Goal: Task Accomplishment & Management: Manage account settings

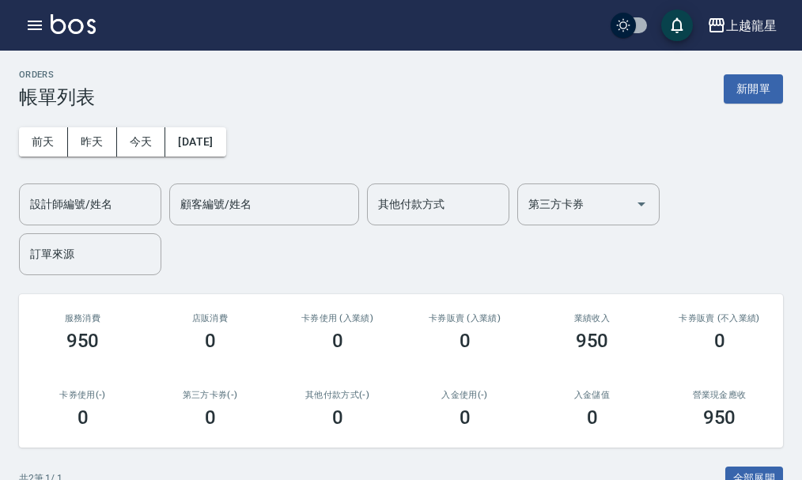
click at [749, 71] on div "ORDERS 帳單列表 新開單" at bounding box center [401, 89] width 764 height 39
click at [747, 81] on button "新開單" at bounding box center [753, 88] width 59 height 29
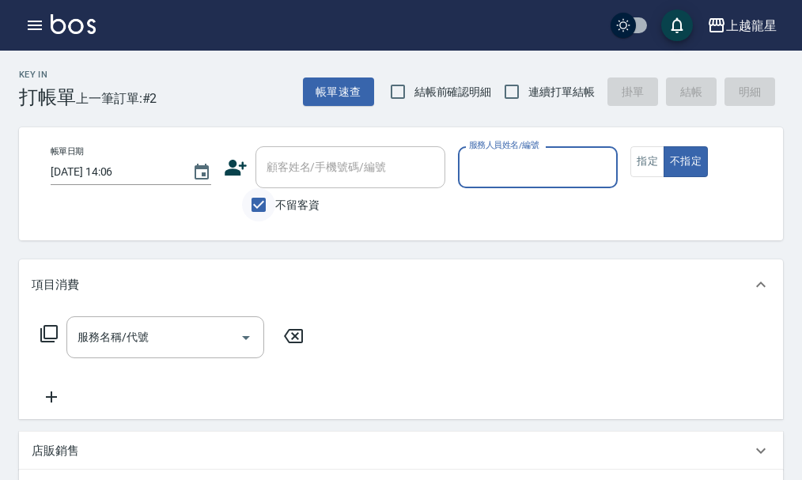
drag, startPoint x: 254, startPoint y: 203, endPoint x: 263, endPoint y: 197, distance: 10.8
click at [255, 202] on input "不留客資" at bounding box center [258, 204] width 33 height 33
checkbox input "false"
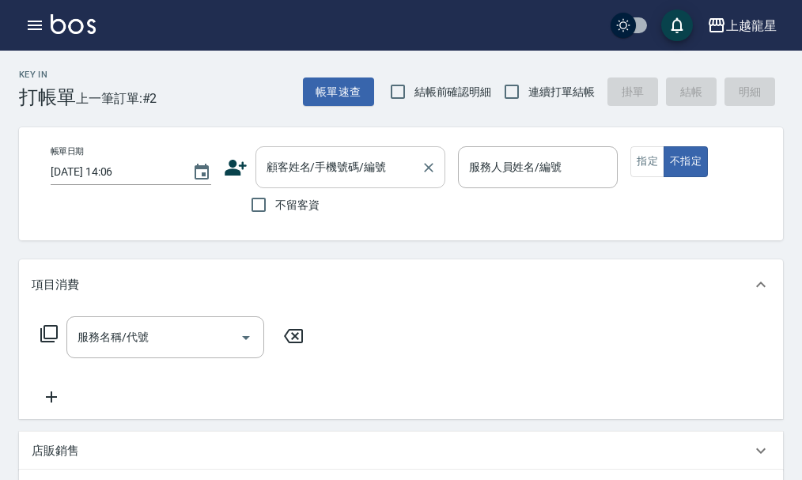
click at [299, 173] on div "顧客姓名/手機號碼/編號 顧客姓名/手機號碼/編號" at bounding box center [350, 167] width 190 height 42
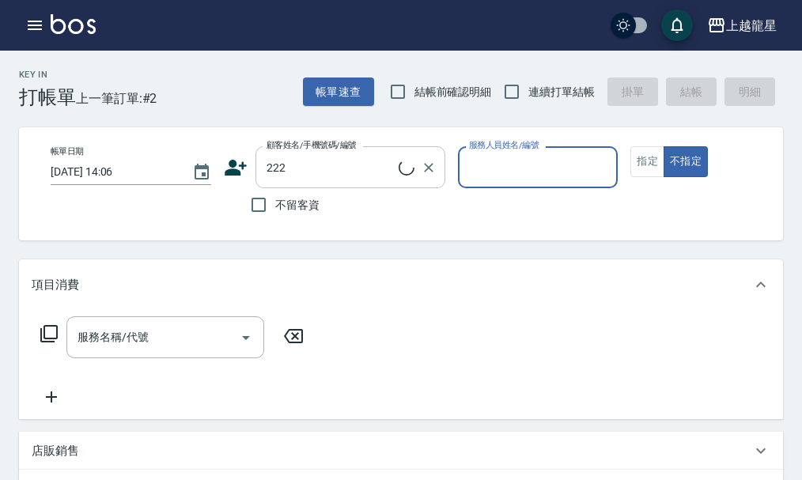
type input "[PERSON_NAME]/0978687738/222"
type input "雅君-7"
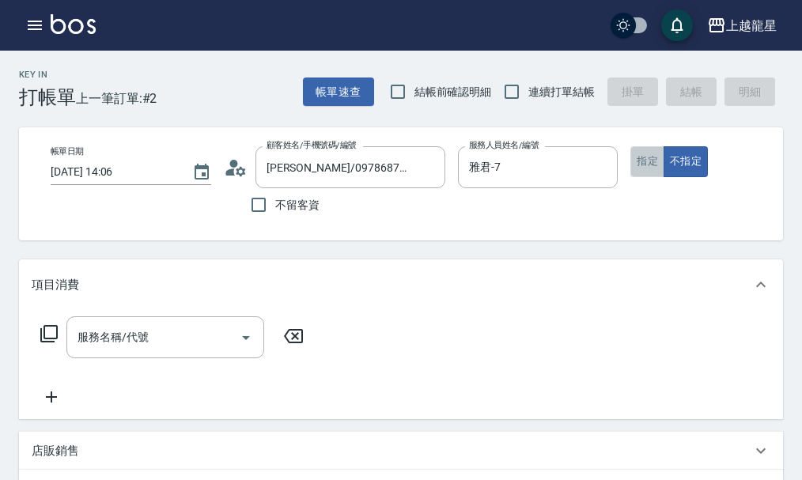
click at [651, 159] on button "指定" at bounding box center [647, 161] width 34 height 31
click at [112, 354] on div "服務名稱/代號 服務名稱/代號" at bounding box center [165, 337] width 198 height 42
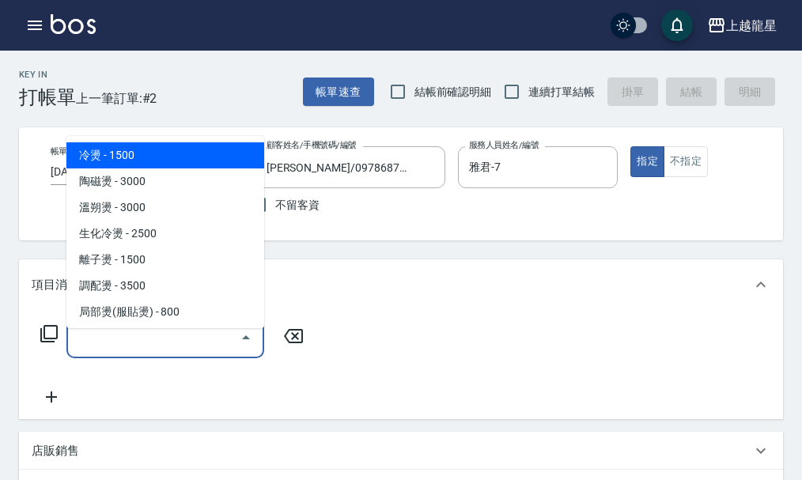
type input "5"
type input "6"
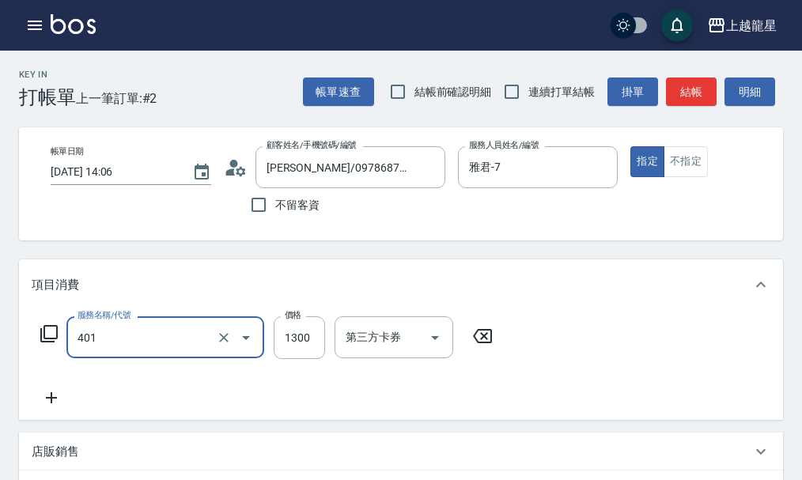
type input "染髮根3公分內(401)"
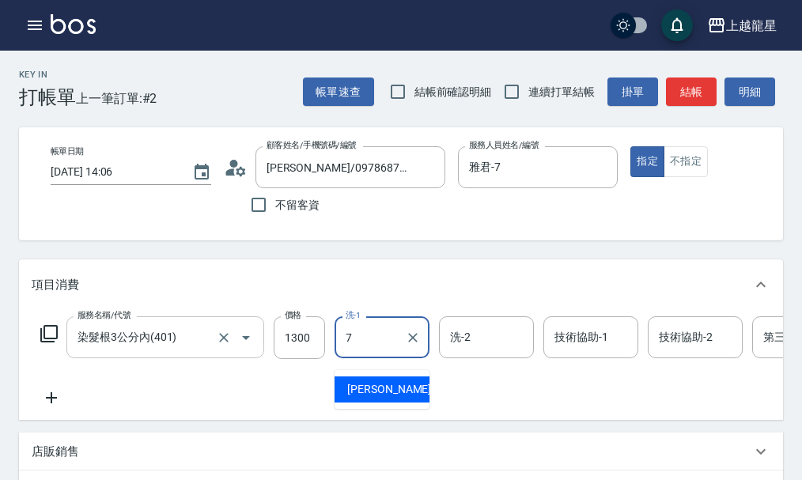
type input "雅君-7"
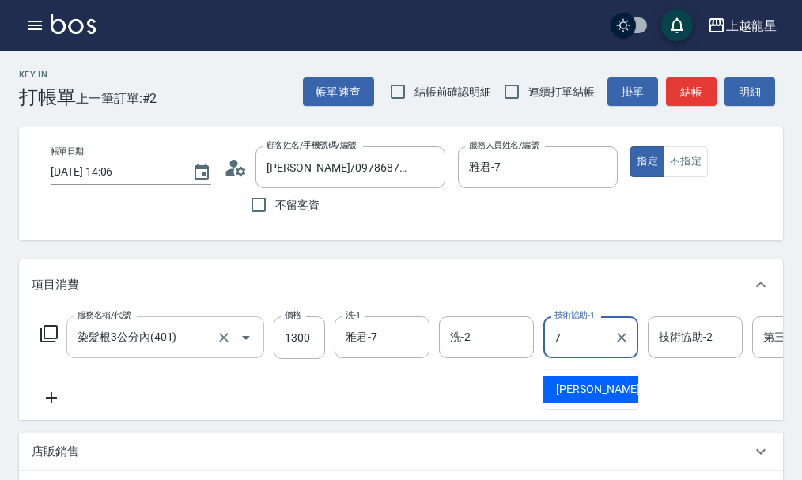
type input "雅君-7"
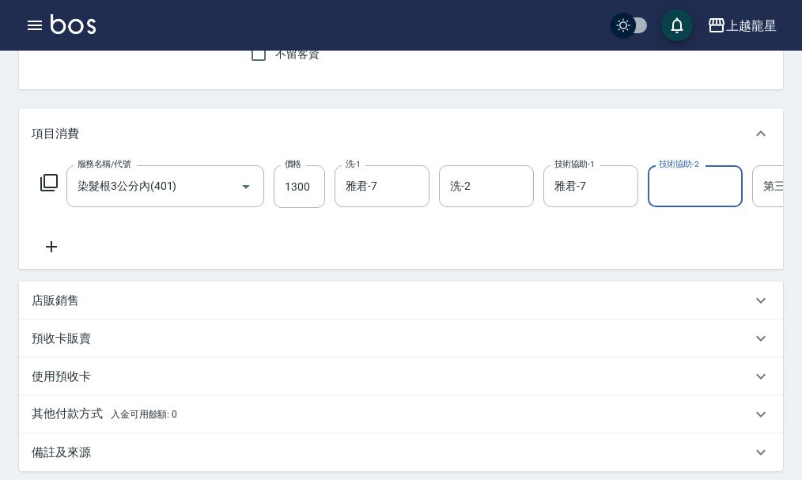
scroll to position [158, 0]
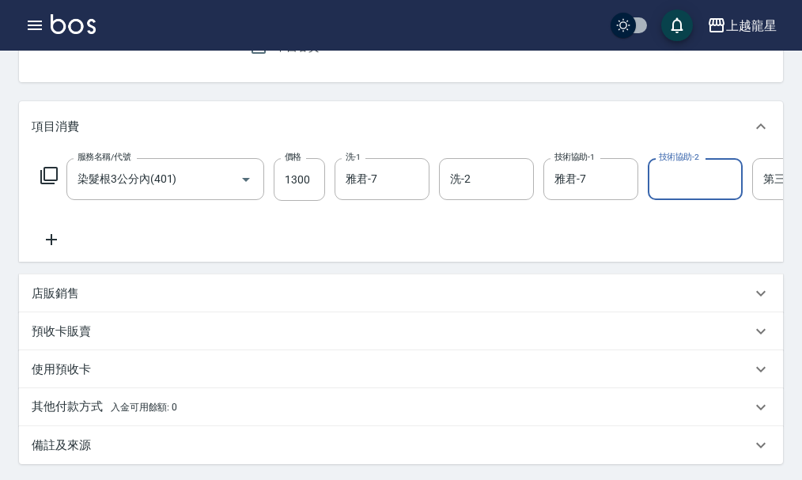
click at [70, 312] on div "店販銷售" at bounding box center [401, 293] width 764 height 38
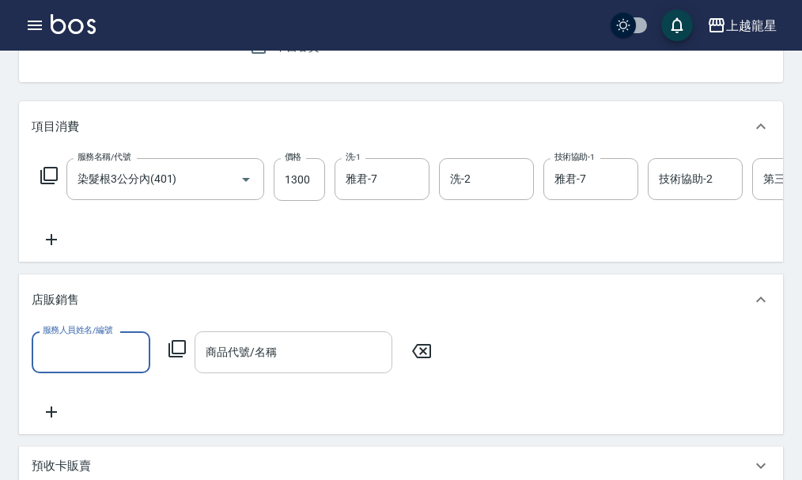
scroll to position [0, 0]
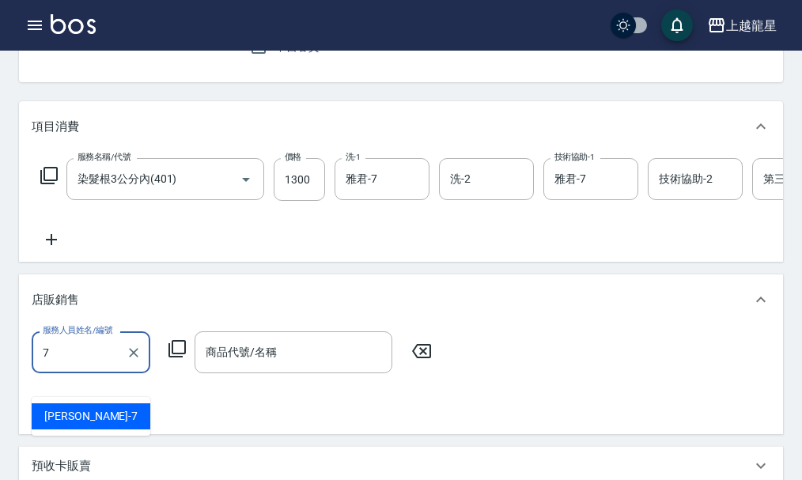
type input "雅君-7"
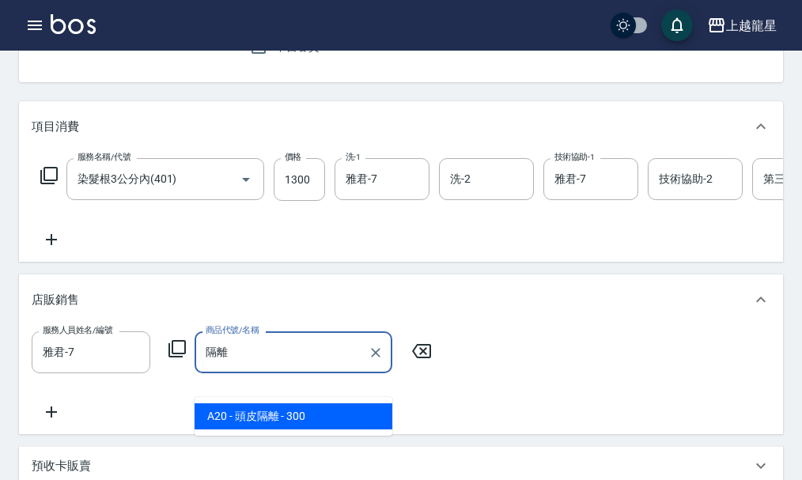
type input "頭皮隔離"
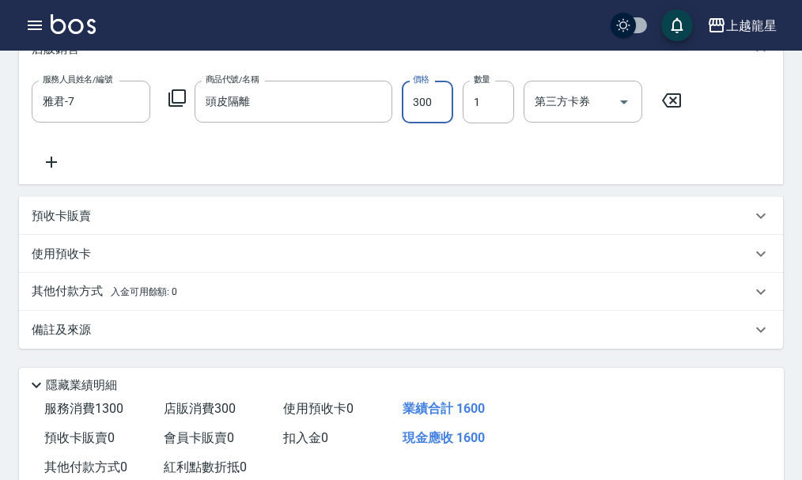
scroll to position [554, 0]
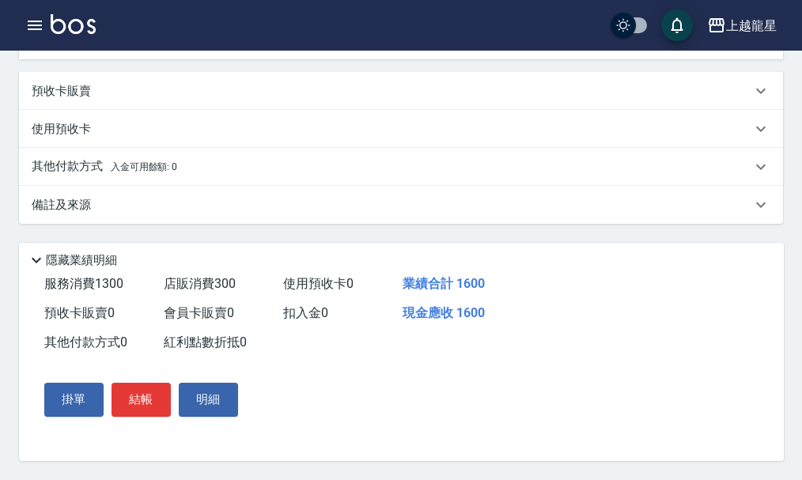
click at [87, 200] on p "備註及來源" at bounding box center [61, 205] width 59 height 17
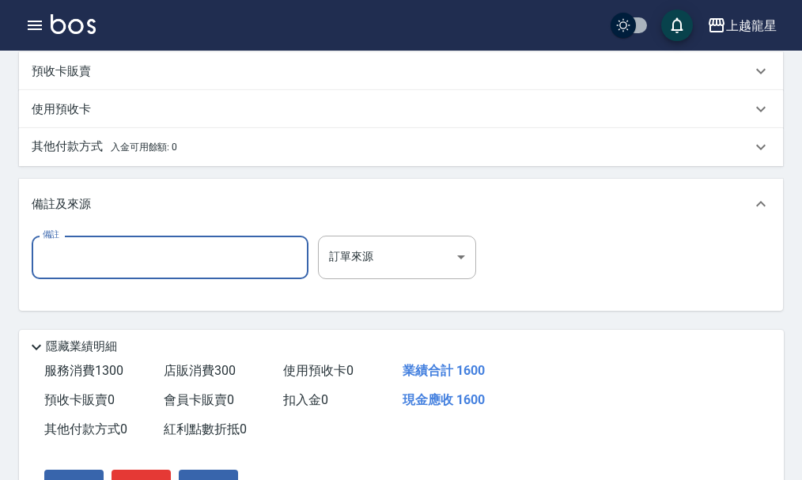
click at [78, 278] on input "備註" at bounding box center [170, 257] width 277 height 43
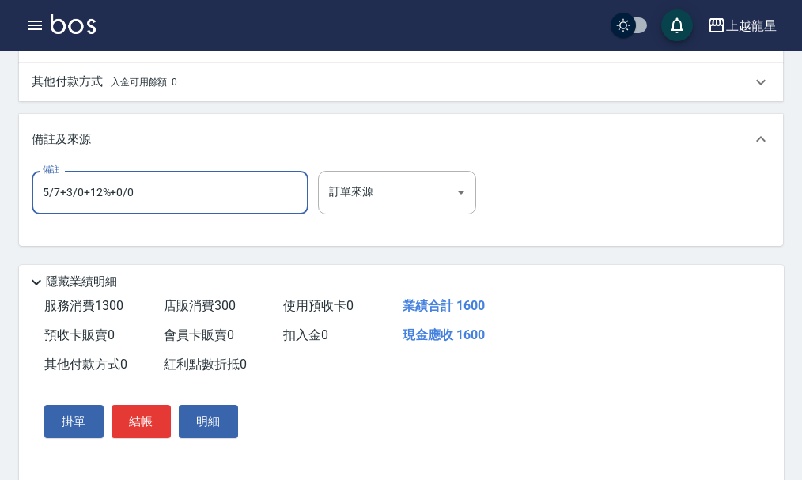
scroll to position [671, 0]
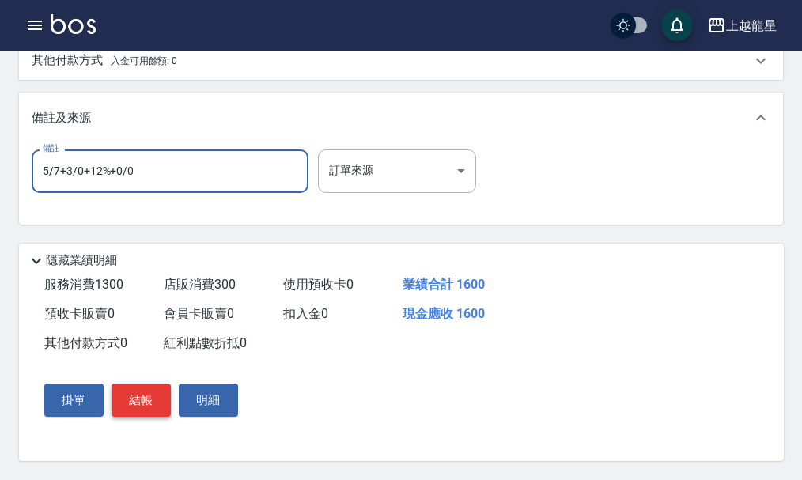
type input "5/7+3/0+12%+0/0"
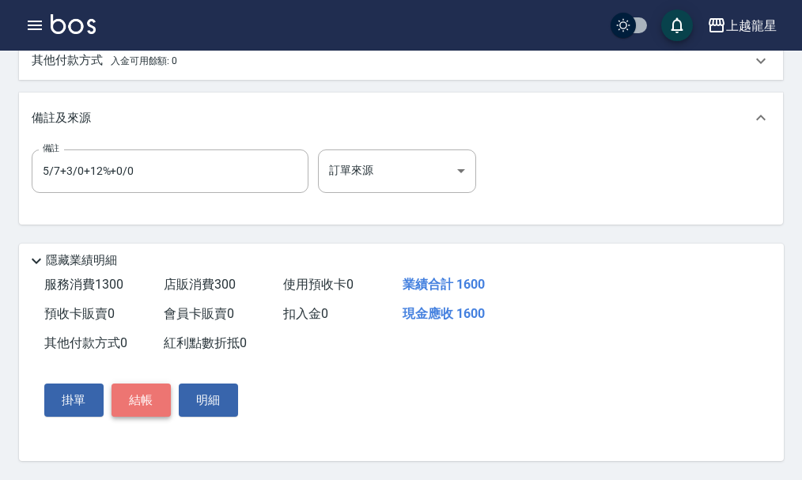
click at [157, 391] on button "結帳" at bounding box center [141, 400] width 59 height 33
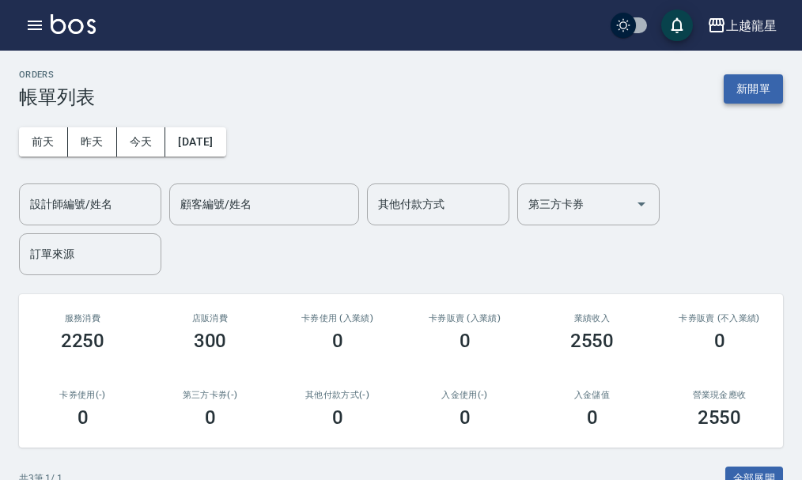
click at [755, 88] on button "新開單" at bounding box center [753, 88] width 59 height 29
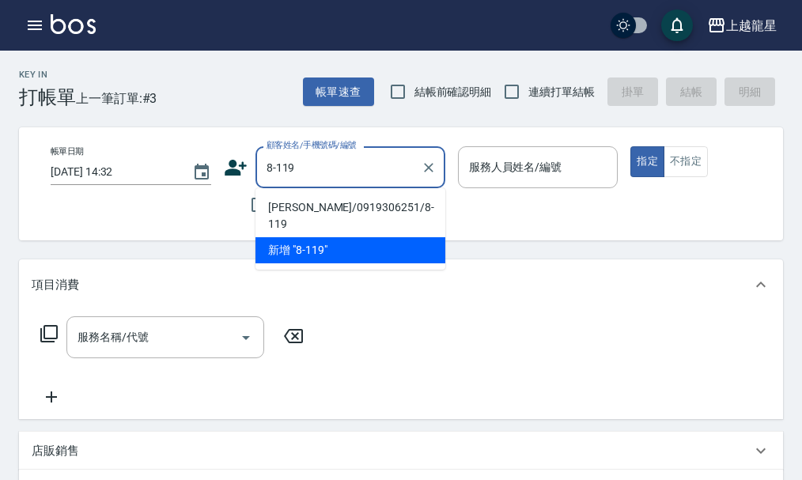
click at [326, 210] on li "康申霖/0919306251/8-119" at bounding box center [350, 216] width 190 height 43
type input "康申霖/0919306251/8-119"
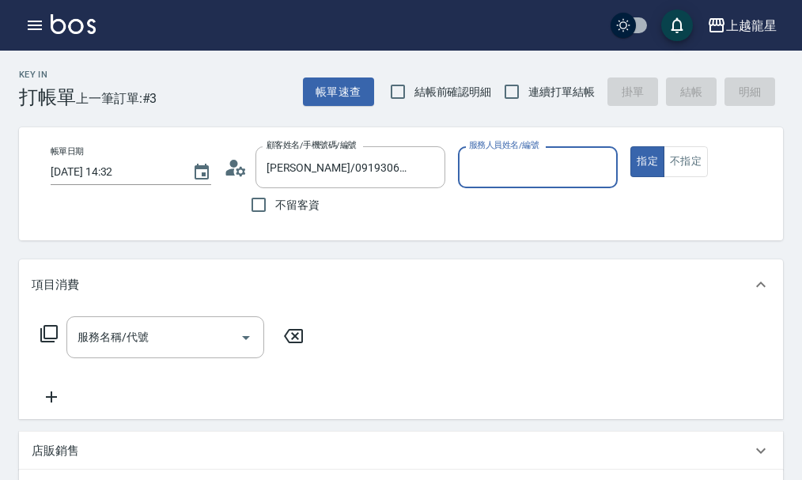
type input "雅君-7"
click at [225, 163] on icon at bounding box center [236, 168] width 24 height 24
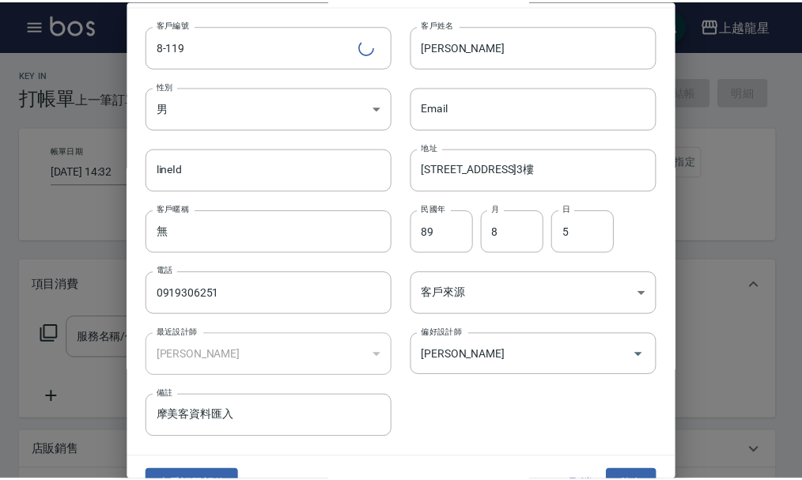
scroll to position [68, 0]
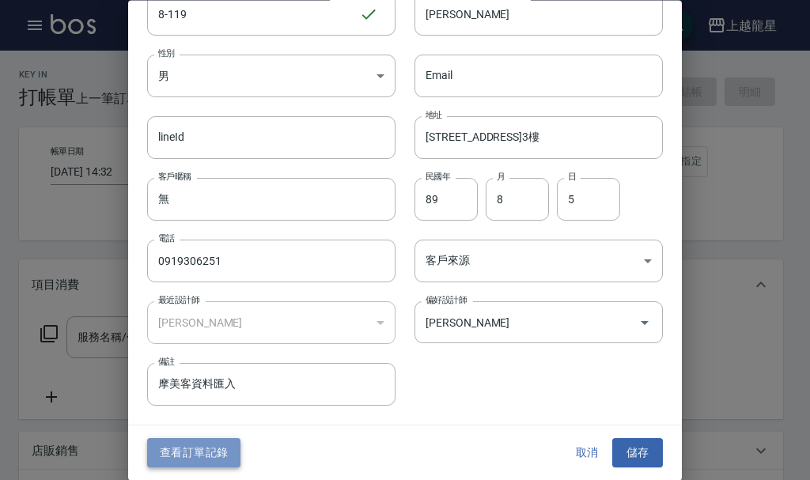
click at [217, 451] on button "查看訂單記錄" at bounding box center [193, 453] width 93 height 29
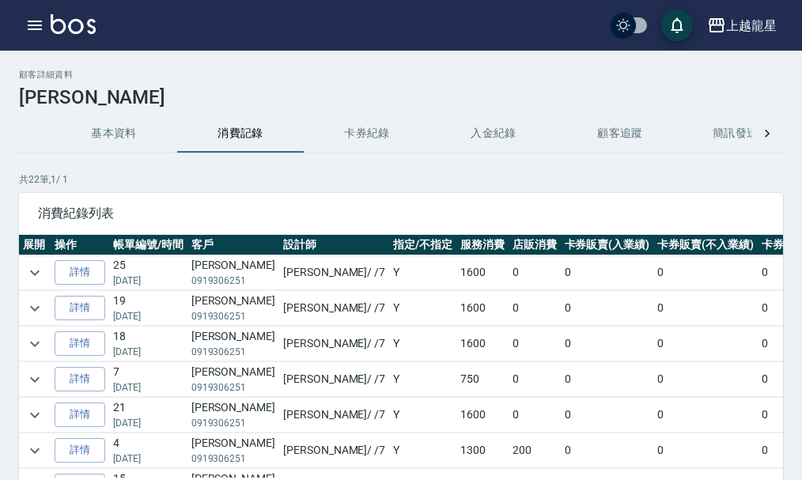
scroll to position [0, 183]
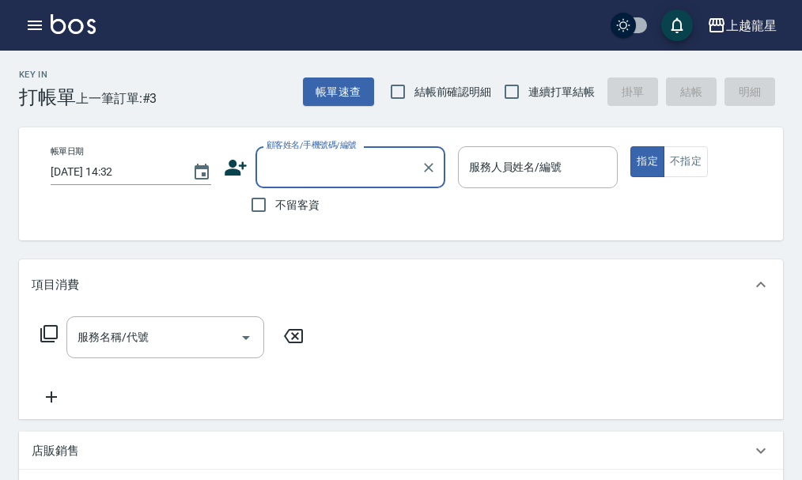
click at [301, 207] on span "不留客資" at bounding box center [297, 205] width 44 height 17
click at [275, 207] on input "不留客資" at bounding box center [258, 204] width 33 height 33
checkbox input "true"
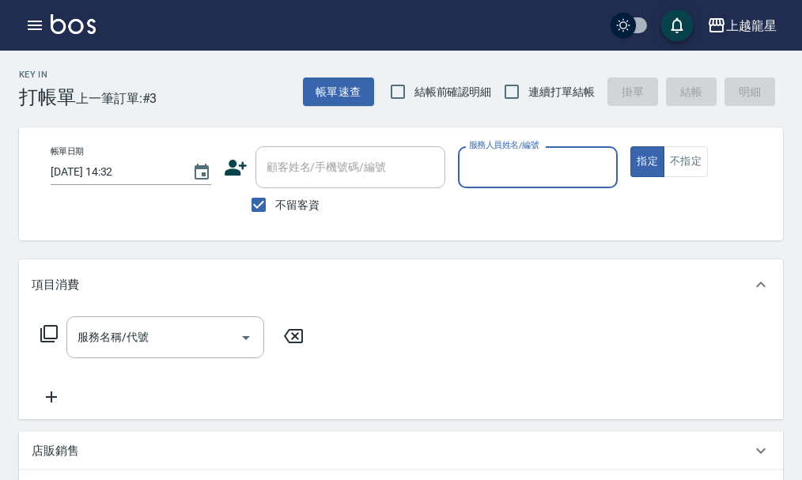
click at [505, 160] on input "服務人員姓名/編號" at bounding box center [538, 167] width 146 height 28
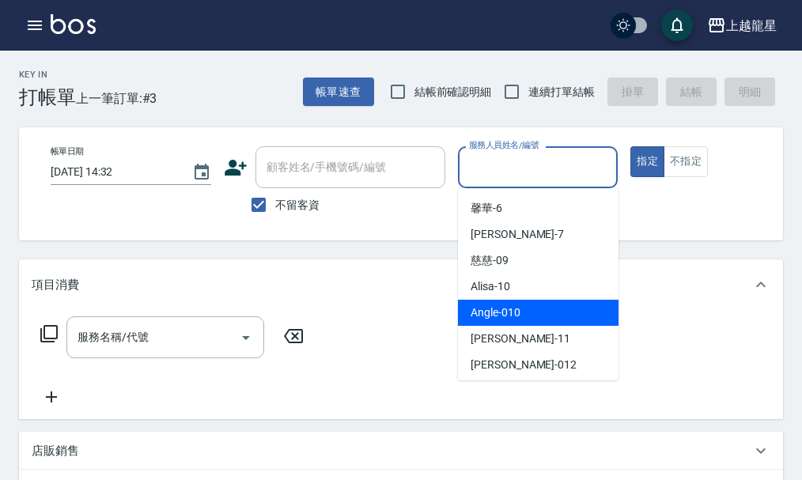
scroll to position [290, 0]
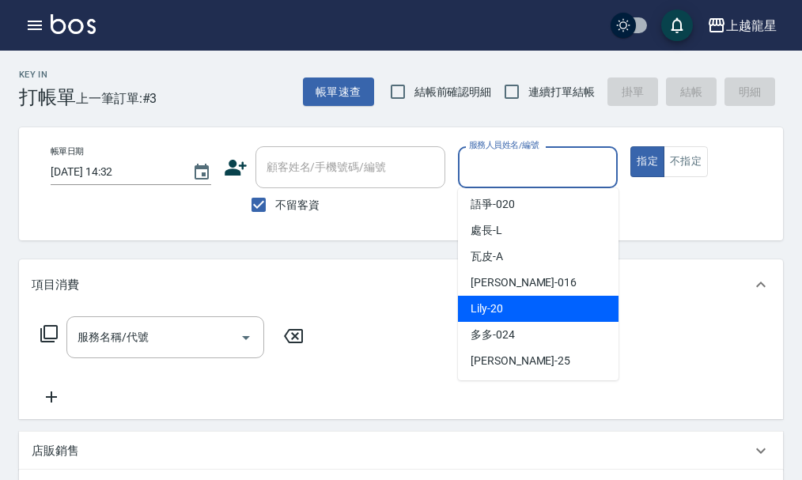
click at [549, 300] on div "Lily -20" at bounding box center [538, 309] width 161 height 26
type input "Lily-20"
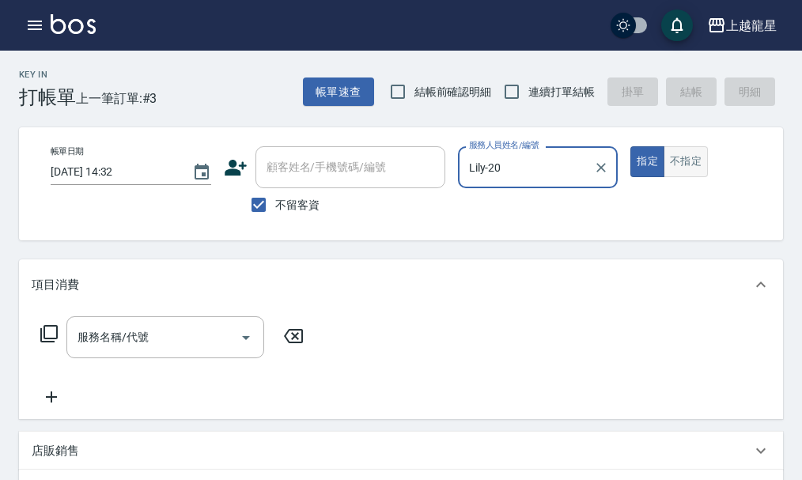
click at [674, 159] on button "不指定" at bounding box center [686, 161] width 44 height 31
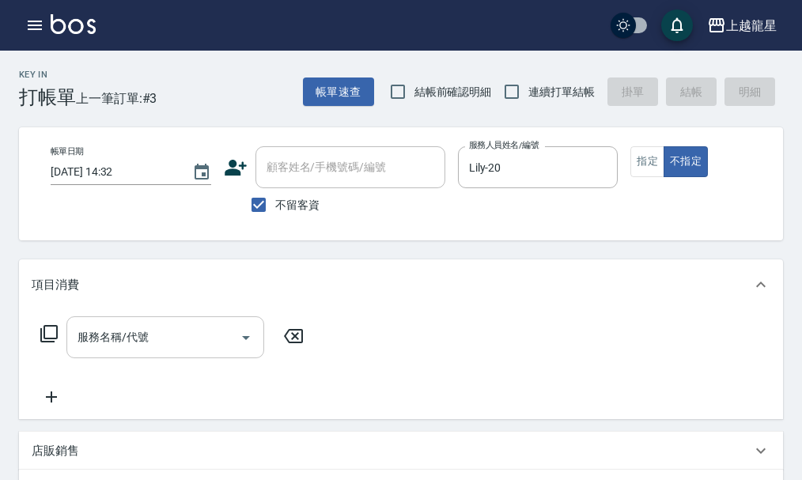
click at [177, 341] on input "服務名稱/代號" at bounding box center [154, 337] width 160 height 28
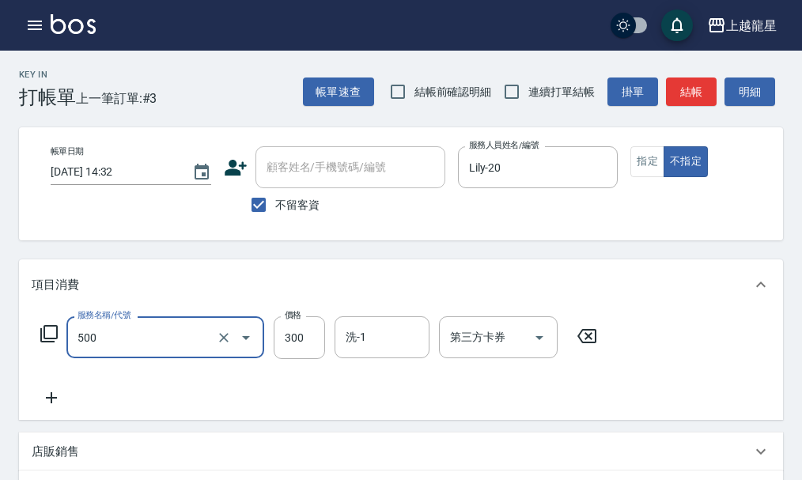
type input "一般洗髮(500)"
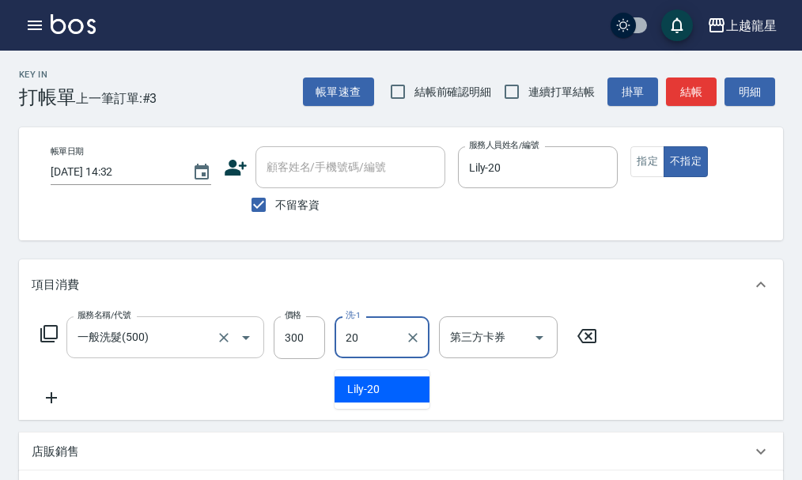
type input "Lily-20"
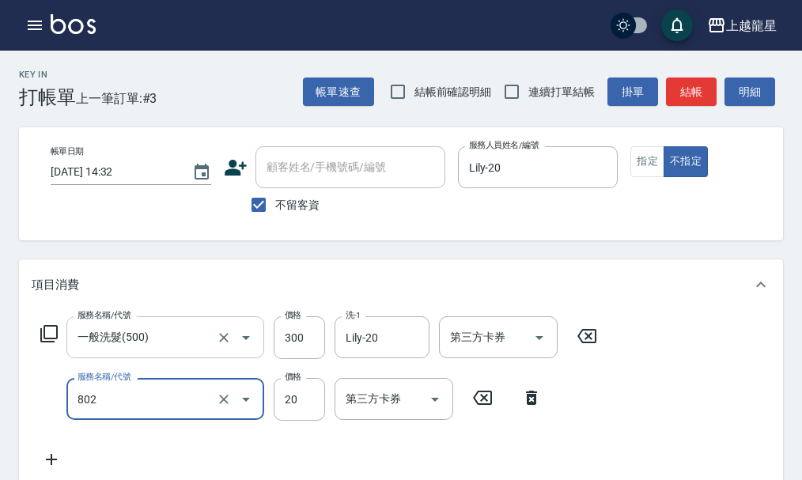
type input "潤絲(802)"
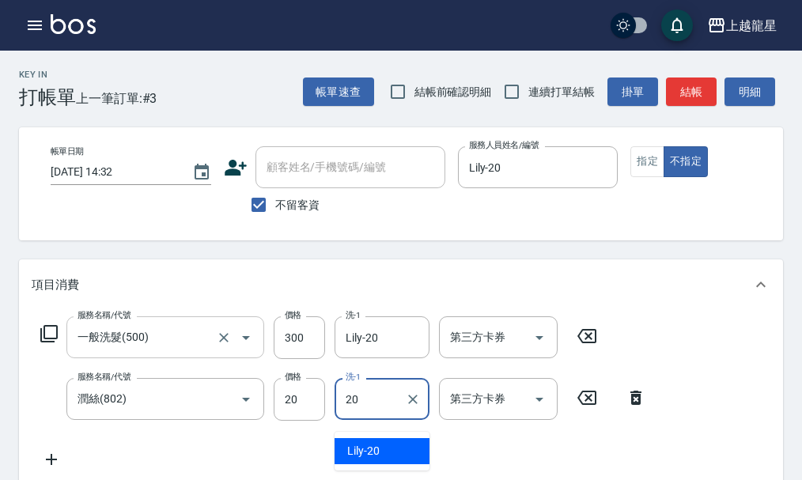
type input "Lily-20"
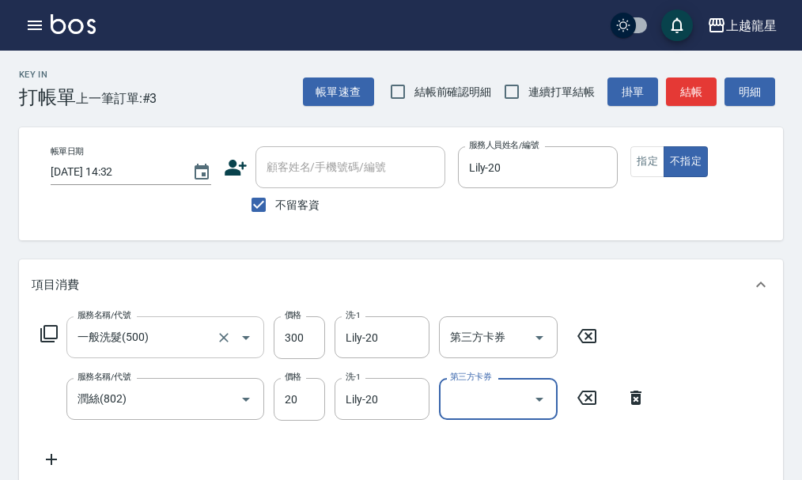
scroll to position [7, 0]
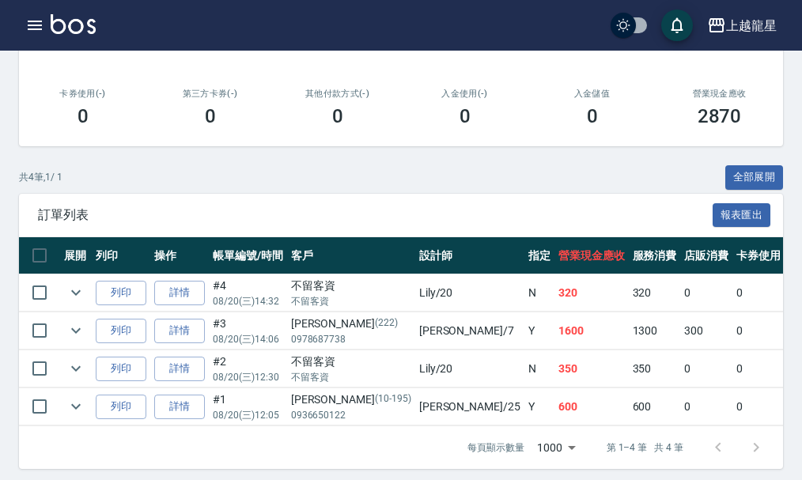
scroll to position [321, 0]
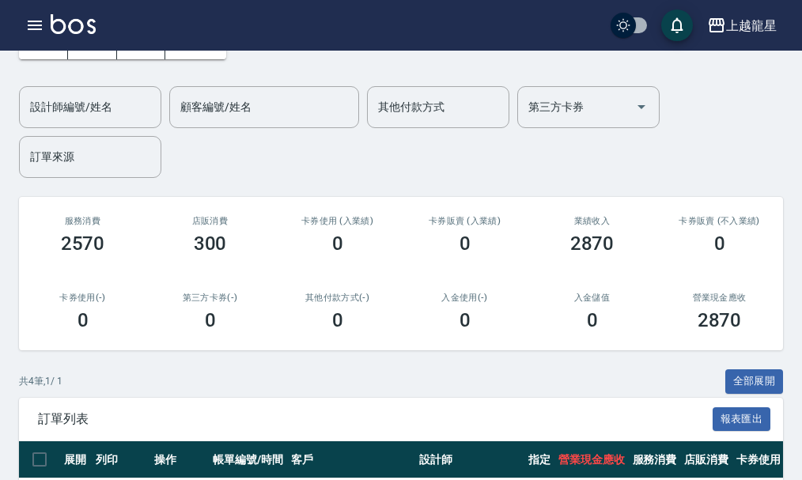
scroll to position [237, 0]
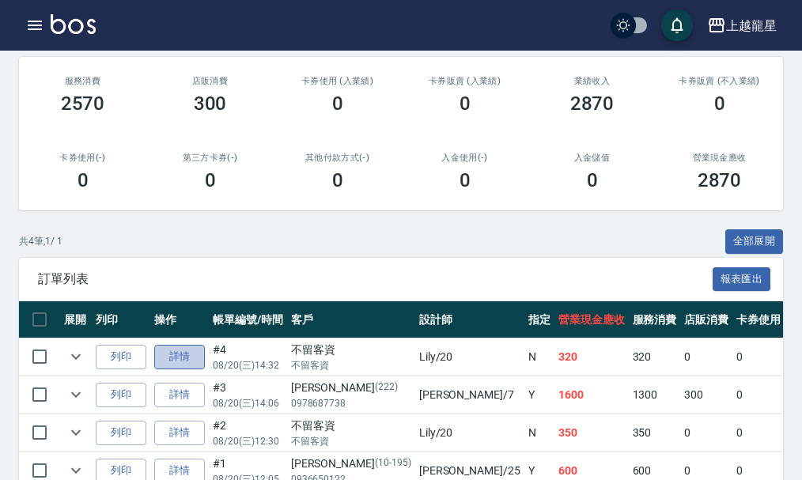
click at [183, 362] on link "詳情" at bounding box center [179, 357] width 51 height 25
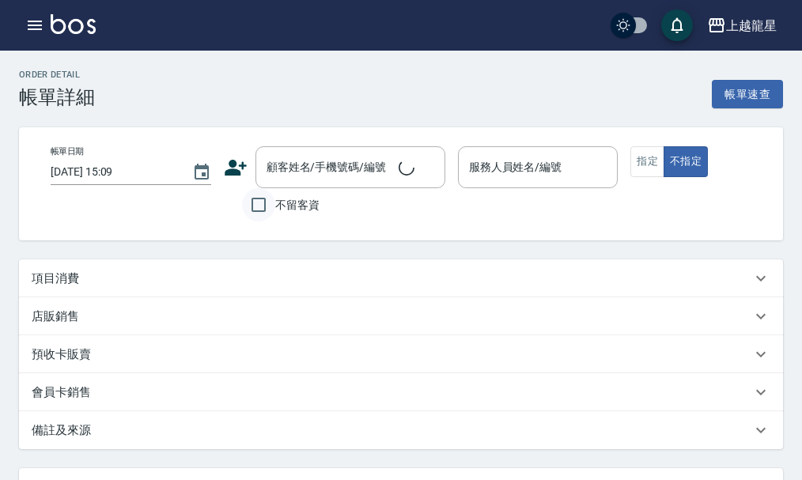
type input "[DATE] 14:32"
checkbox input "true"
type input "Lily-20"
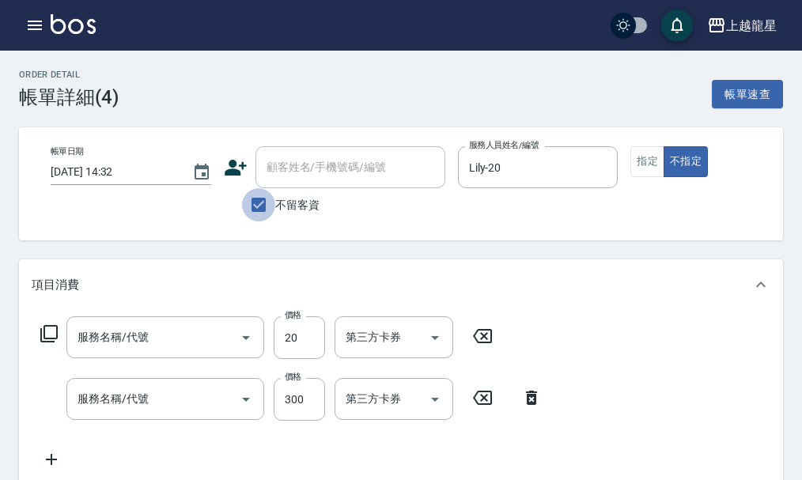
click at [268, 202] on input "不留客資" at bounding box center [258, 204] width 33 height 33
checkbox input "false"
type input "潤絲(802)"
type input "一般洗髮(500)"
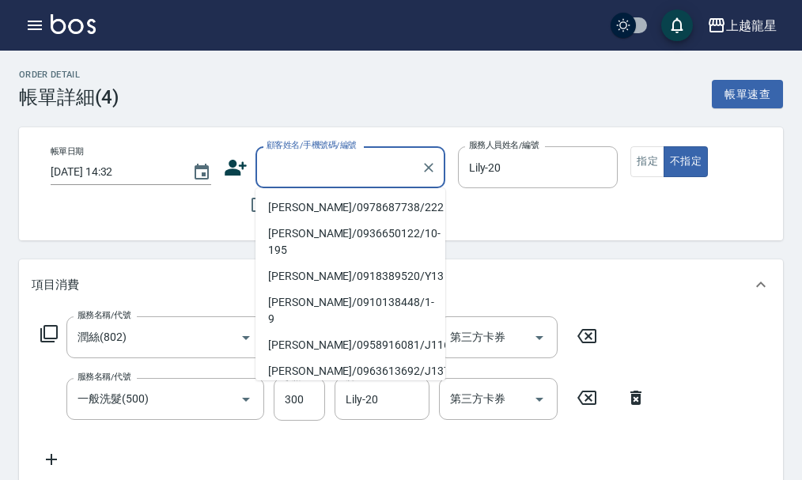
click at [282, 162] on div "顧客姓名/手機號碼/編號 顧客姓名/手機號碼/編號" at bounding box center [350, 167] width 190 height 42
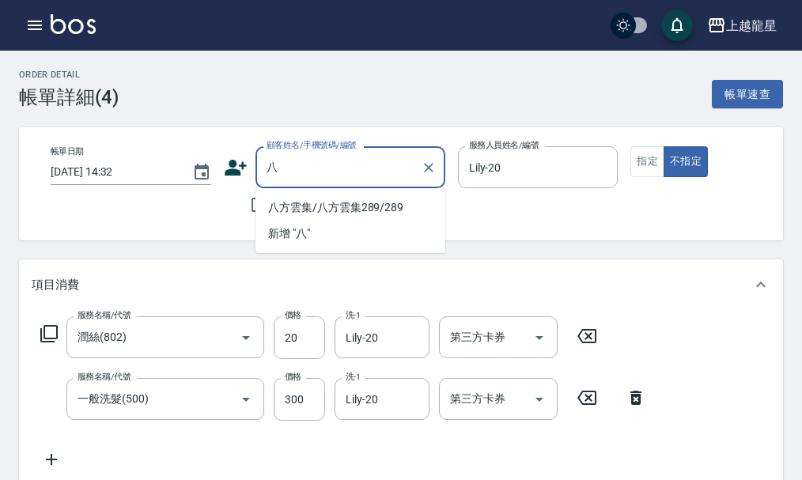
click at [373, 202] on li "八方雲集/八方雲集289/289" at bounding box center [350, 208] width 190 height 26
type input "八方雲集/八方雲集289/289"
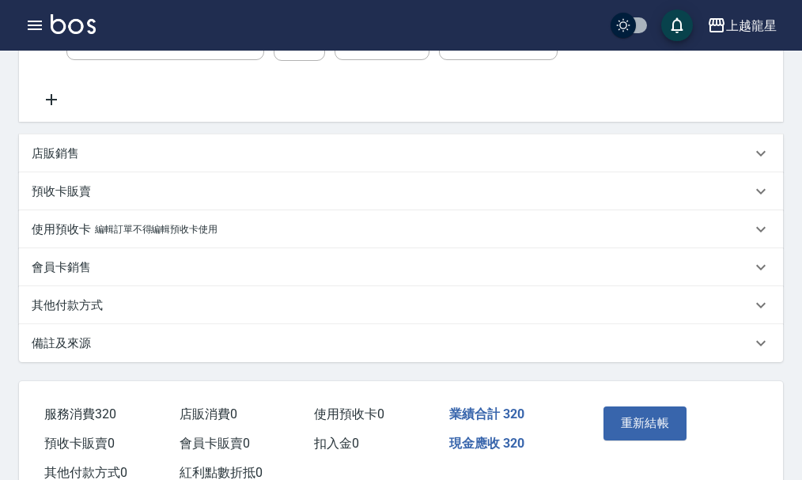
scroll to position [425, 0]
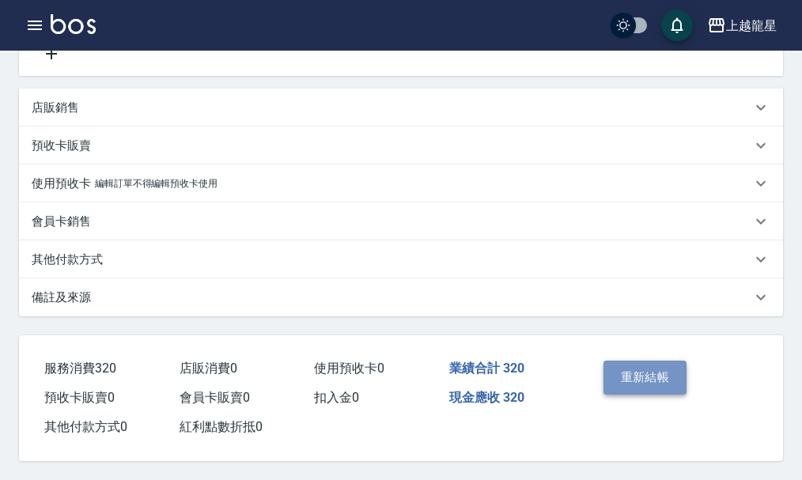
click at [628, 375] on button "重新結帳" at bounding box center [645, 377] width 84 height 33
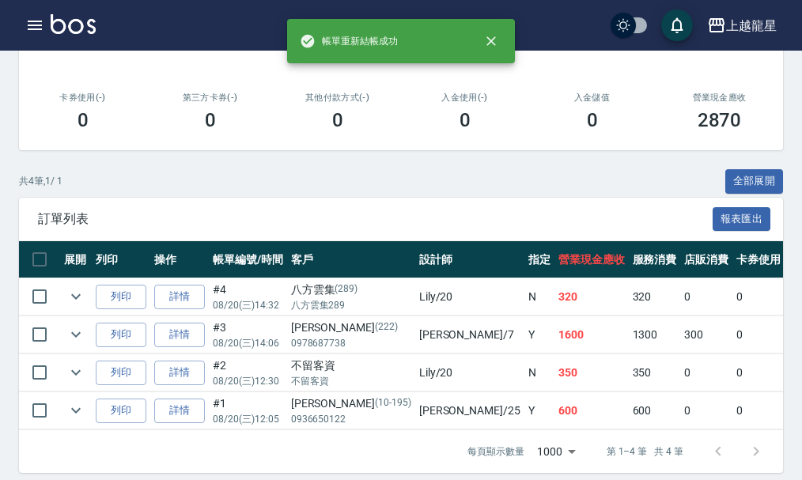
scroll to position [316, 0]
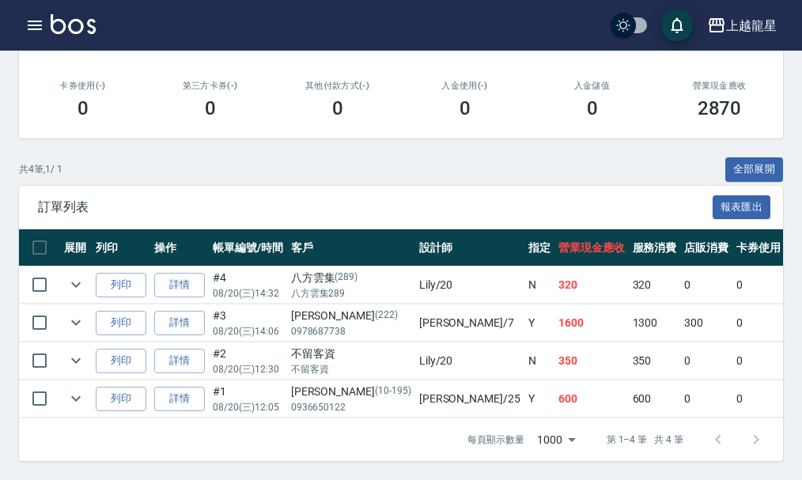
click at [82, 25] on img at bounding box center [73, 24] width 45 height 20
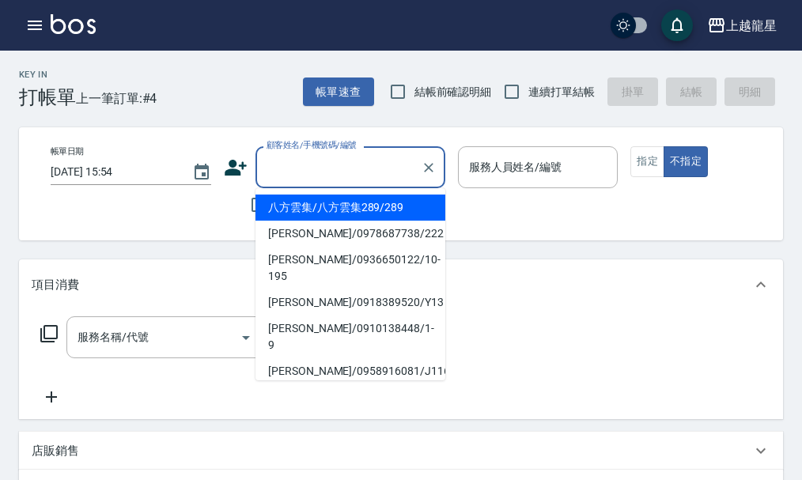
click at [320, 169] on input "顧客姓名/手機號碼/編號" at bounding box center [339, 167] width 152 height 28
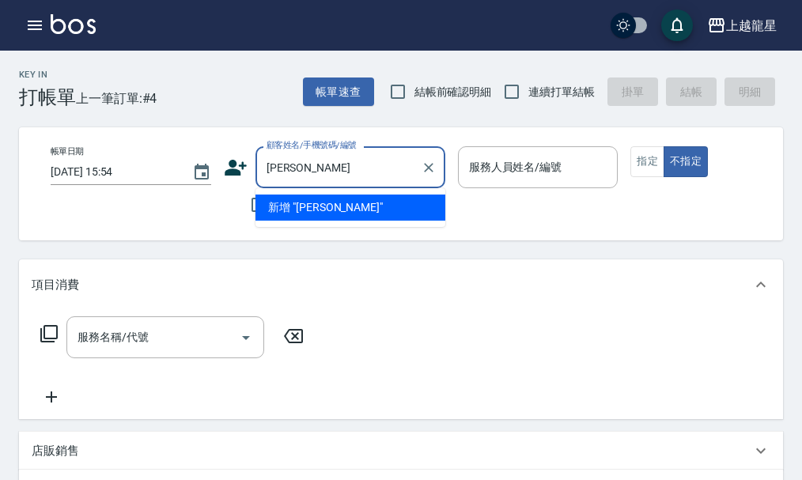
type input "[PERSON_NAME]"
